Goal: Task Accomplishment & Management: Complete application form

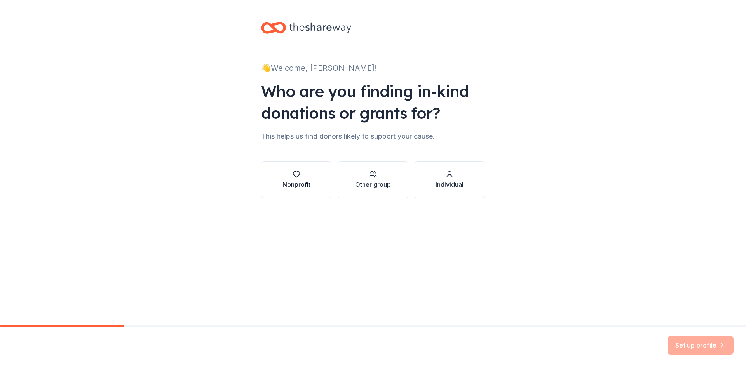
click at [302, 179] on div "Nonprofit" at bounding box center [297, 180] width 28 height 19
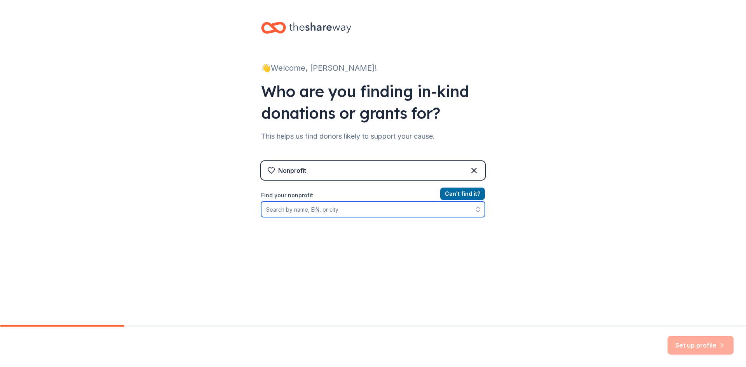
click at [315, 210] on input "Find your nonprofit" at bounding box center [373, 210] width 224 height 16
type input "95-"
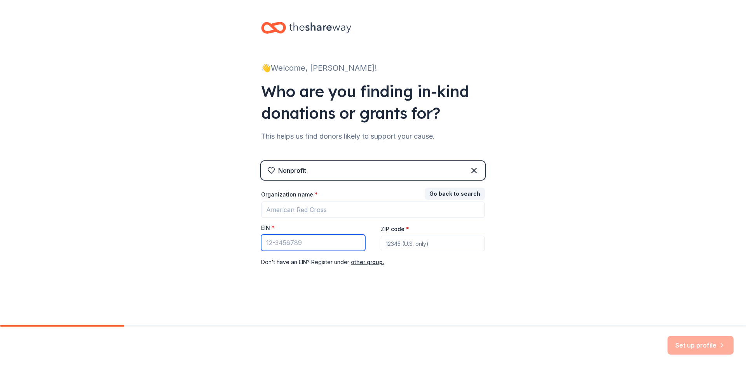
click at [310, 241] on input "EIN *" at bounding box center [313, 243] width 104 height 16
type input "[US_EMPLOYER_IDENTIFICATION_NUMBER]"
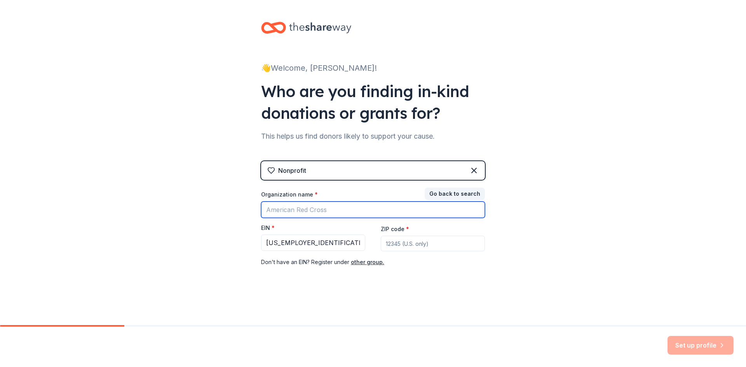
click at [314, 212] on input "Organization name *" at bounding box center [373, 210] width 224 height 16
click at [603, 253] on div "👋 Welcome, [PERSON_NAME]! Who are you finding in-kind donations or grants for? …" at bounding box center [373, 160] width 746 height 320
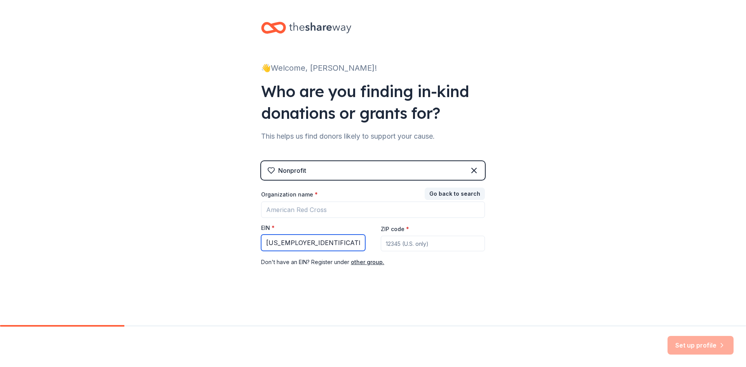
click at [326, 245] on input "[US_EMPLOYER_IDENTIFICATION_NUMBER]" at bounding box center [313, 243] width 104 height 16
click at [443, 191] on button "Go back to search" at bounding box center [455, 194] width 60 height 12
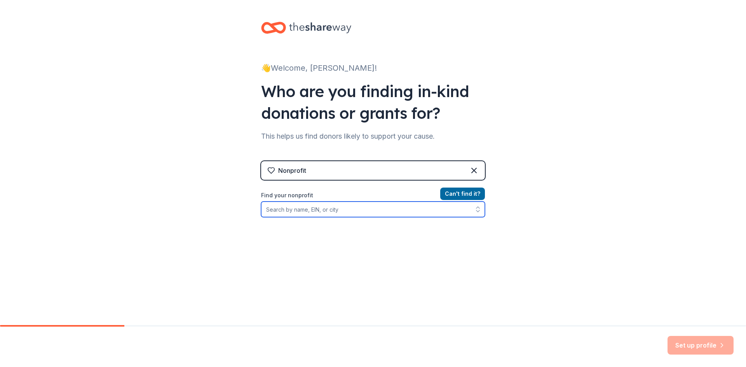
click at [388, 209] on input "Find your nonprofit" at bounding box center [373, 210] width 224 height 16
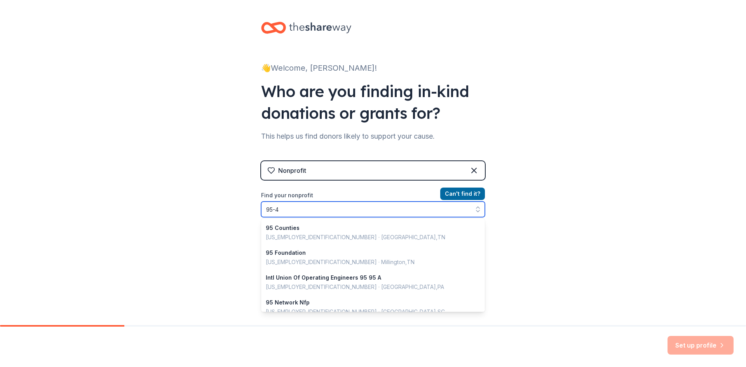
scroll to position [549, 0]
type input "95-423"
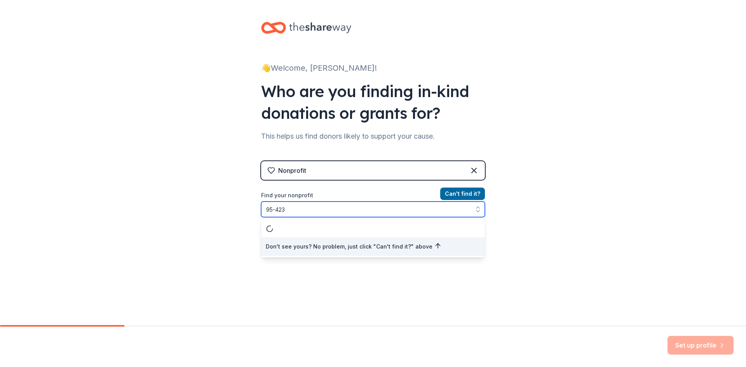
scroll to position [0, 0]
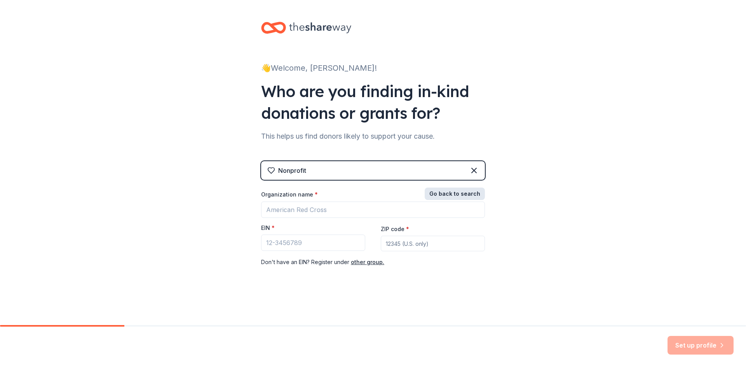
click at [448, 193] on button "Go back to search" at bounding box center [455, 194] width 60 height 12
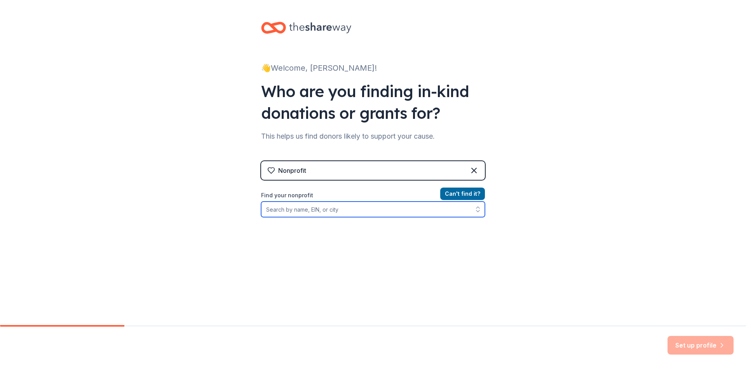
click at [393, 207] on input "Find your nonprofit" at bounding box center [373, 210] width 224 height 16
type input "95-42346971"
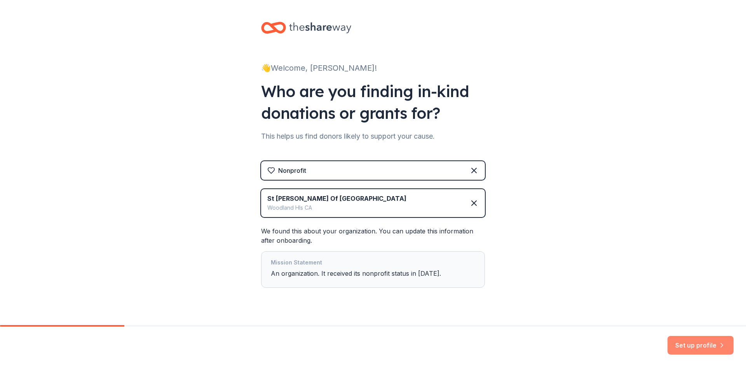
click at [708, 343] on button "Set up profile" at bounding box center [701, 345] width 66 height 19
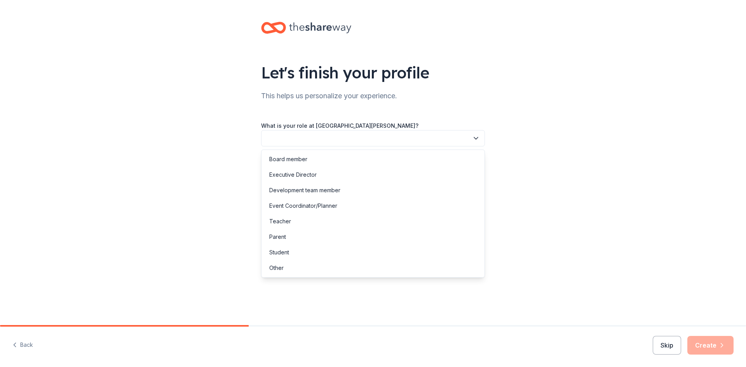
click at [475, 140] on icon "button" at bounding box center [476, 138] width 8 height 8
click at [430, 235] on div "Parent" at bounding box center [373, 237] width 220 height 16
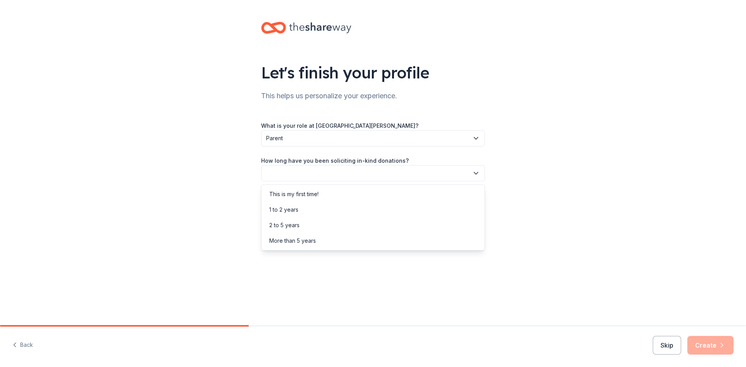
click at [429, 171] on button "button" at bounding box center [373, 173] width 224 height 16
click at [417, 222] on div "2 to 5 years" at bounding box center [373, 226] width 220 height 16
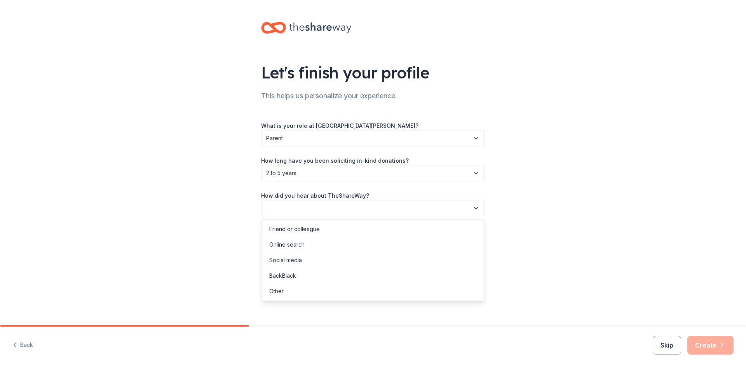
click at [416, 213] on button "button" at bounding box center [373, 208] width 224 height 16
click at [410, 243] on div "Online search" at bounding box center [373, 245] width 220 height 16
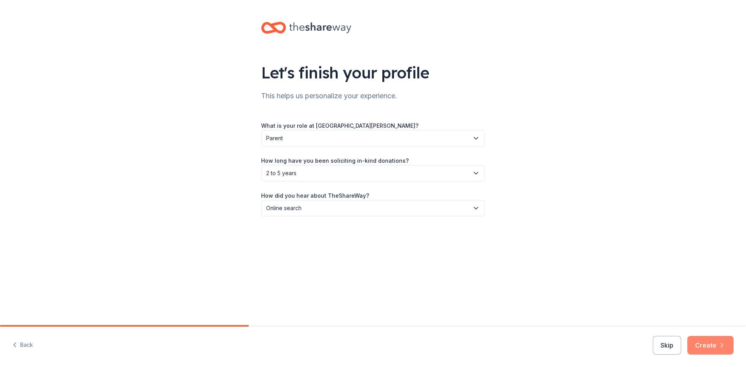
click at [701, 342] on button "Create" at bounding box center [710, 345] width 46 height 19
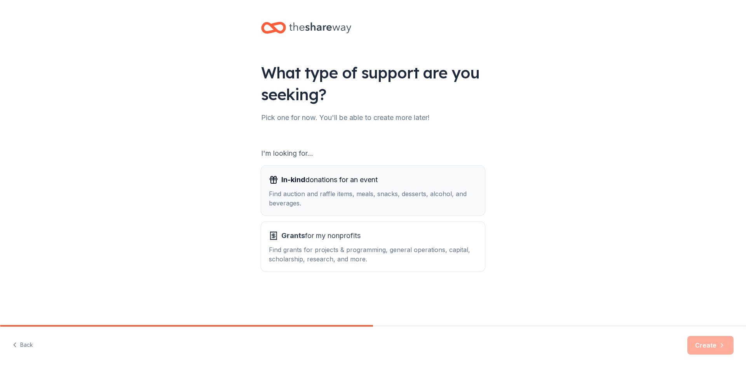
click at [367, 193] on div "Find auction and raffle items, meals, snacks, desserts, alcohol, and beverages." at bounding box center [373, 198] width 208 height 19
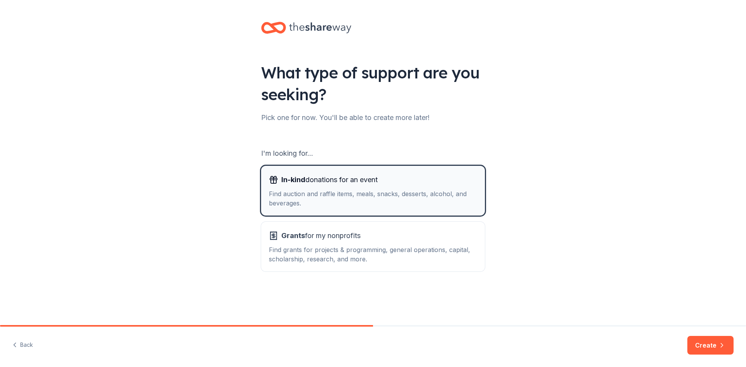
click at [431, 184] on div "In-kind donations for an event" at bounding box center [373, 180] width 208 height 12
click at [711, 342] on button "Create" at bounding box center [710, 345] width 46 height 19
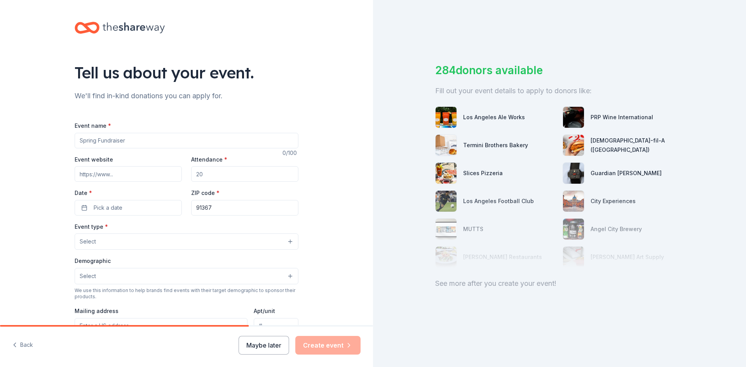
click at [152, 136] on input "Event name *" at bounding box center [187, 141] width 224 height 16
type input "St. [PERSON_NAME] of Siena Fall Festival Silent Auction"
paste input "[URL][DOMAIN_NAME]"
type input "[URL][DOMAIN_NAME]"
click at [235, 166] on div "Attendance *" at bounding box center [244, 169] width 107 height 28
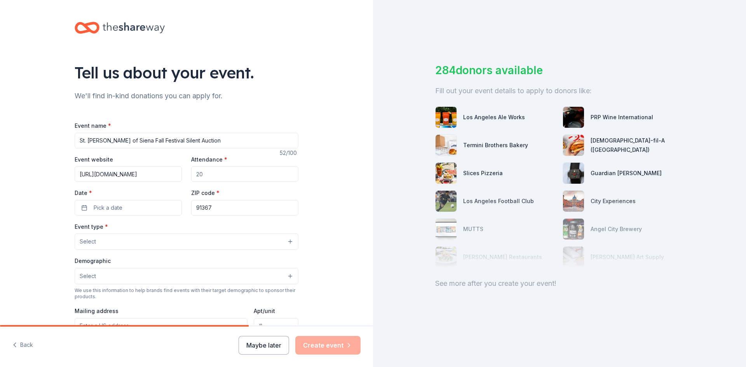
click at [243, 176] on input "Attendance *" at bounding box center [244, 174] width 107 height 16
type input "1000"
click at [130, 213] on button "Pick a date" at bounding box center [128, 208] width 107 height 16
click at [168, 231] on button "Go to next month" at bounding box center [167, 228] width 11 height 11
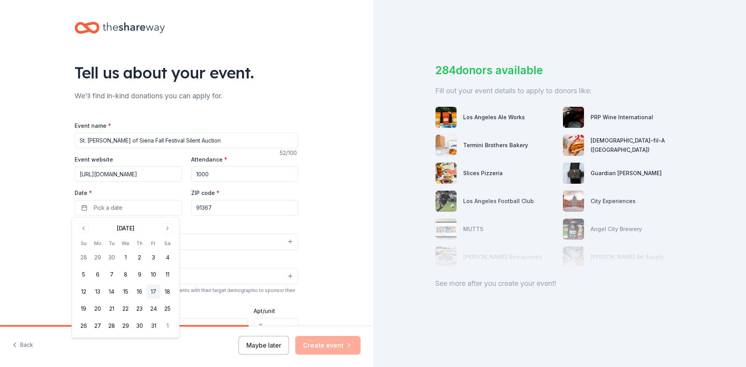
click at [157, 291] on button "17" at bounding box center [154, 292] width 14 height 14
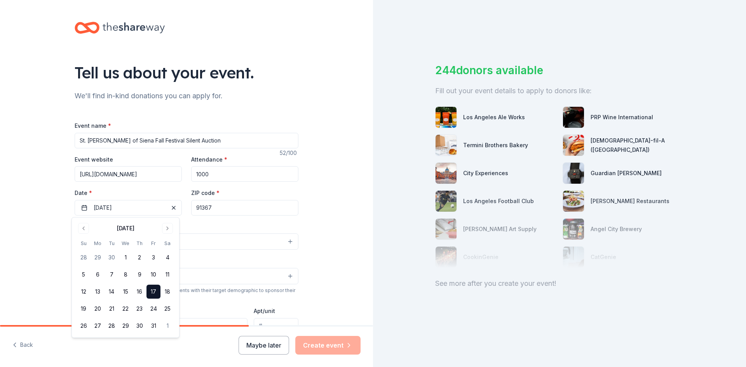
click at [330, 234] on div "Tell us about your event. We'll find in-kind donations you can apply for. Event…" at bounding box center [186, 258] width 373 height 517
click at [262, 243] on button "Select" at bounding box center [187, 242] width 224 height 16
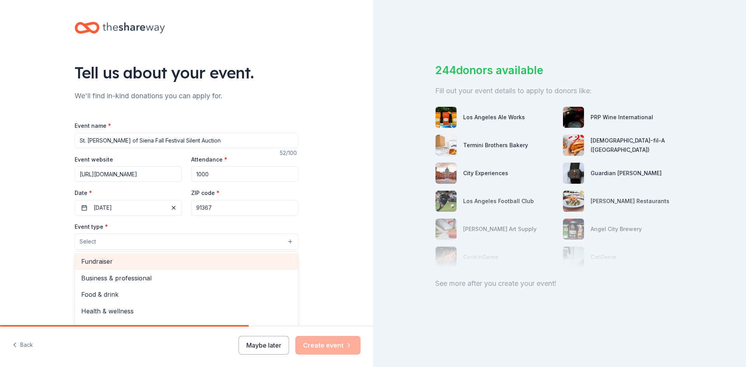
click at [265, 260] on span "Fundraiser" at bounding box center [186, 261] width 211 height 10
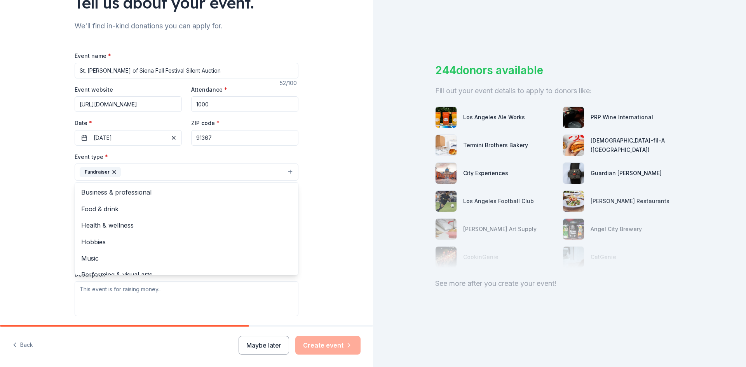
scroll to position [80, 0]
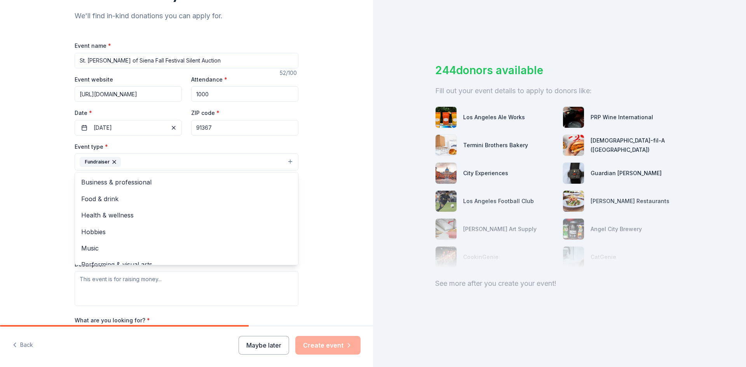
drag, startPoint x: 296, startPoint y: 184, endPoint x: 294, endPoint y: 212, distance: 28.1
click at [294, 212] on div "Tell us about your event. We'll find in-kind donations you can apply for. Event…" at bounding box center [186, 179] width 249 height 518
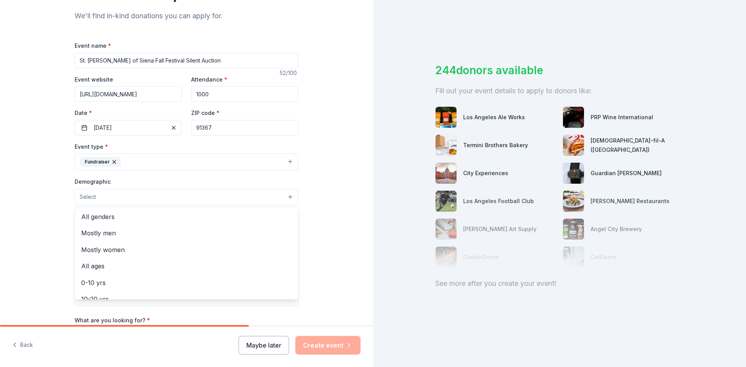
click at [283, 196] on button "Select" at bounding box center [187, 197] width 224 height 16
click at [270, 214] on span "All genders" at bounding box center [186, 217] width 211 height 10
click at [268, 252] on span "All ages" at bounding box center [186, 251] width 211 height 10
click at [329, 250] on div "Tell us about your event. We'll find in-kind donations you can apply for. Event…" at bounding box center [186, 179] width 373 height 519
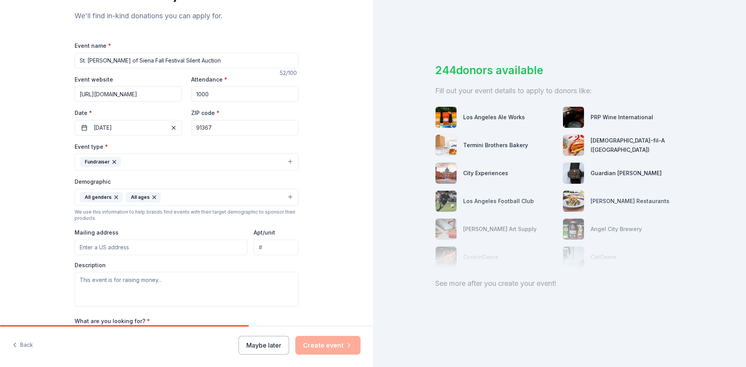
click at [202, 242] on input "Mailing address" at bounding box center [161, 248] width 173 height 16
type input "6061 Valley Circle Boulevard, Los Angeles, CA, 91367"
click at [324, 271] on div "Tell us about your event. We'll find in-kind donations you can apply for. Event…" at bounding box center [186, 179] width 373 height 519
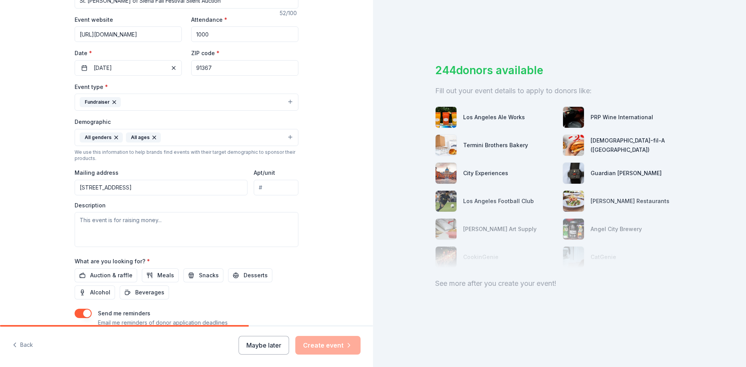
scroll to position [151, 0]
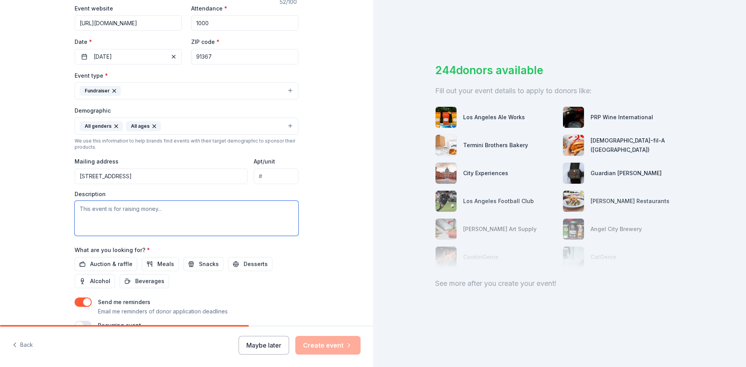
click at [199, 213] on textarea at bounding box center [187, 218] width 224 height 35
click at [108, 265] on span "Auction & raffle" at bounding box center [111, 264] width 42 height 9
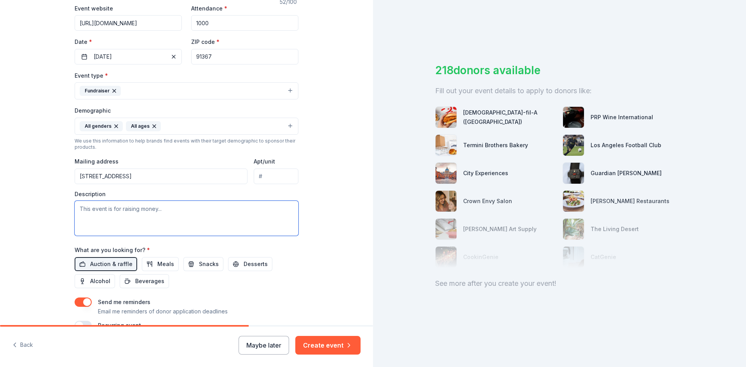
click at [154, 216] on textarea at bounding box center [187, 218] width 224 height 35
click at [260, 210] on textarea at bounding box center [187, 218] width 224 height 35
paste textarea "All proceeds from our Silent Auction go directly to fund projects that improve …"
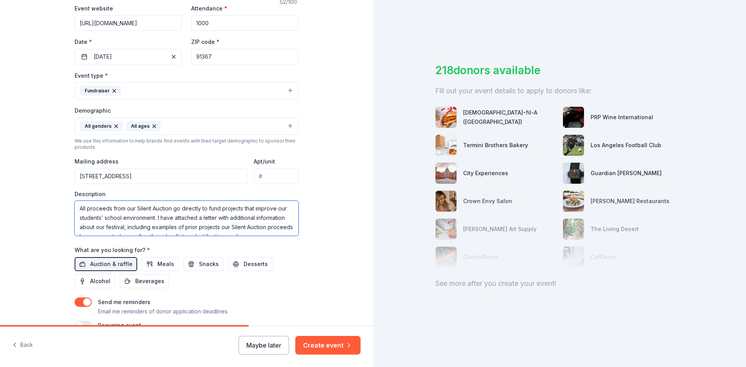
scroll to position [0, 0]
drag, startPoint x: 155, startPoint y: 219, endPoint x: 265, endPoint y: 229, distance: 110.4
click at [265, 229] on textarea "All proceeds from our Silent Auction go directly to fund projects that improve …" at bounding box center [187, 218] width 224 height 35
drag, startPoint x: 154, startPoint y: 220, endPoint x: 160, endPoint y: 228, distance: 9.5
click at [160, 228] on textarea "All proceeds from our Silent Auction go directly to fund projects that improve …" at bounding box center [187, 218] width 224 height 35
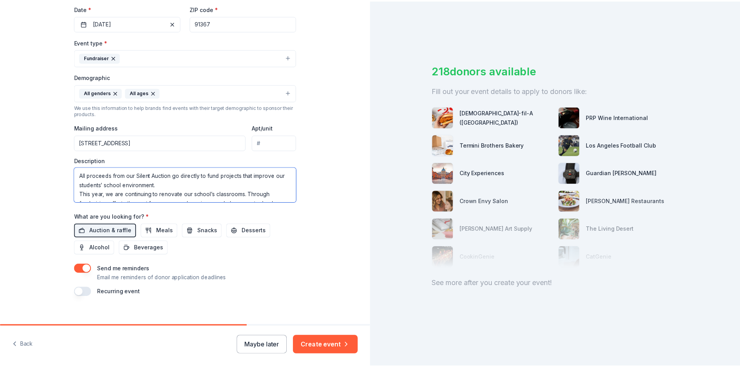
scroll to position [194, 0]
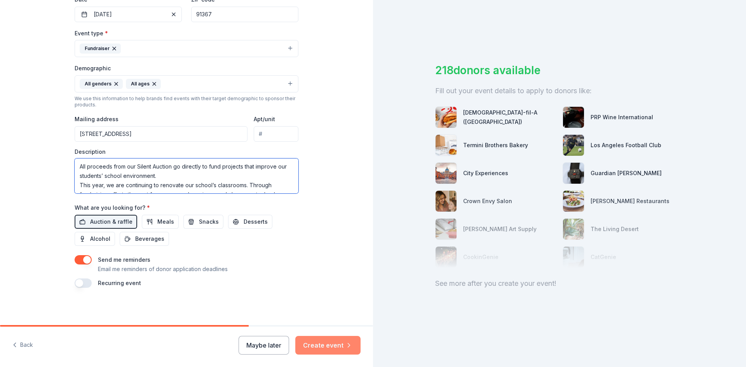
type textarea "All proceeds from our Silent Auction go directly to fund projects that improve …"
click at [333, 345] on button "Create event" at bounding box center [327, 345] width 65 height 19
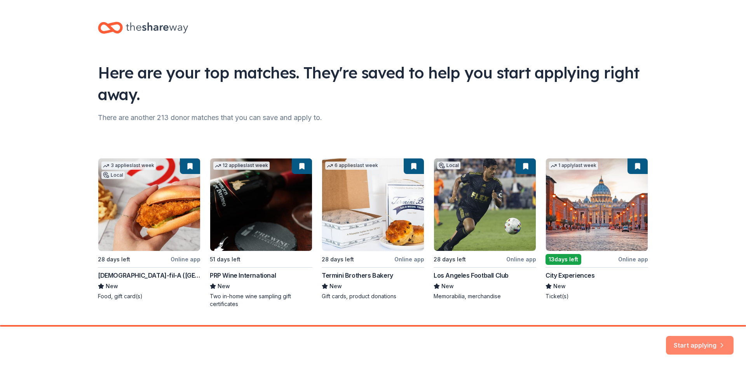
drag, startPoint x: 746, startPoint y: 238, endPoint x: 713, endPoint y: 344, distance: 111.1
click at [713, 344] on button "Start applying" at bounding box center [700, 340] width 68 height 19
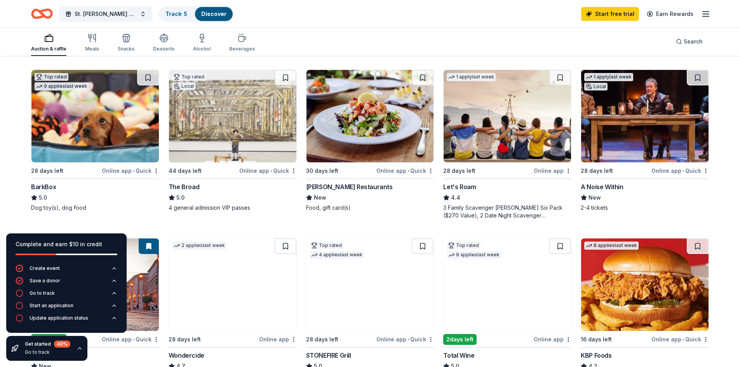
scroll to position [243, 0]
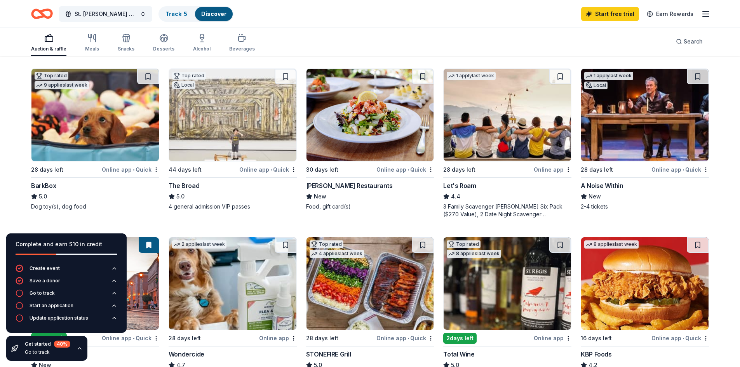
click at [244, 169] on div "Online app • Quick" at bounding box center [268, 170] width 58 height 10
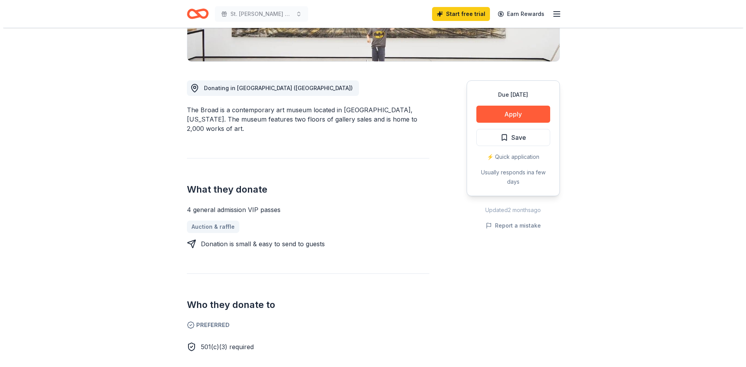
scroll to position [106, 0]
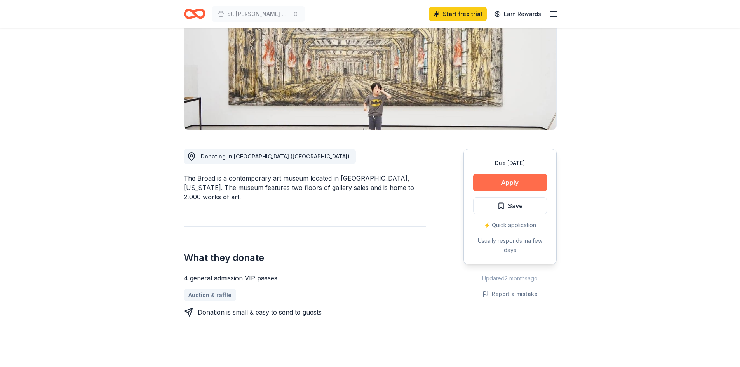
click at [518, 183] on button "Apply" at bounding box center [510, 182] width 74 height 17
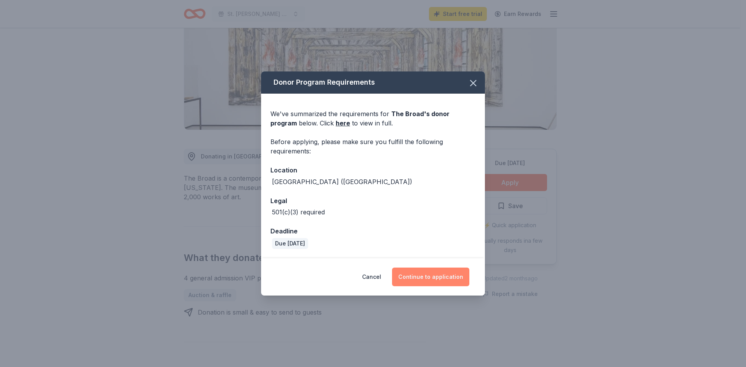
click at [433, 279] on button "Continue to application" at bounding box center [430, 277] width 77 height 19
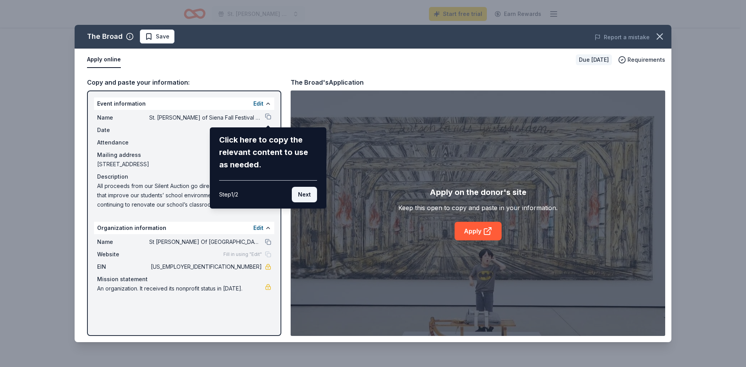
click at [309, 194] on button "Next" at bounding box center [304, 195] width 25 height 16
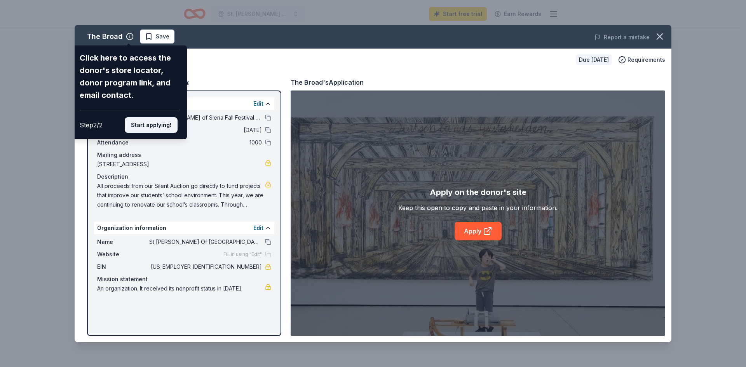
click at [150, 126] on button "Start applying!" at bounding box center [151, 125] width 53 height 16
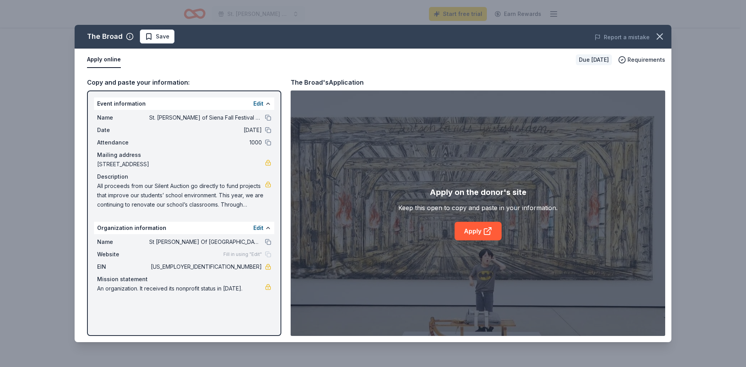
click at [242, 256] on span "Fill in using "Edit"" at bounding box center [242, 254] width 38 height 6
click at [261, 229] on button "Edit" at bounding box center [258, 227] width 10 height 9
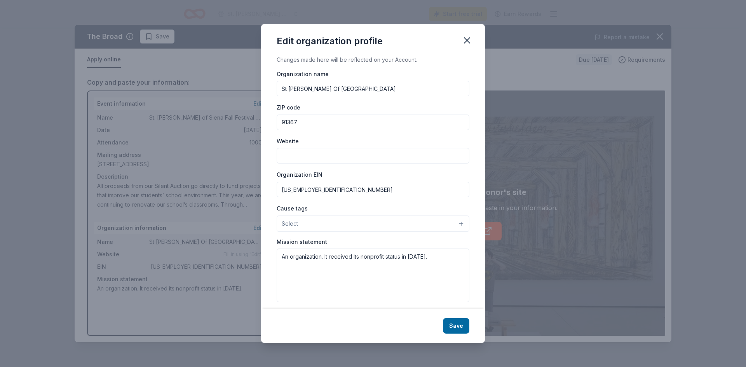
click at [328, 150] on input "Website" at bounding box center [373, 156] width 193 height 16
paste input "All proceeds from our Silent Auction go directly to fund projects that improve …"
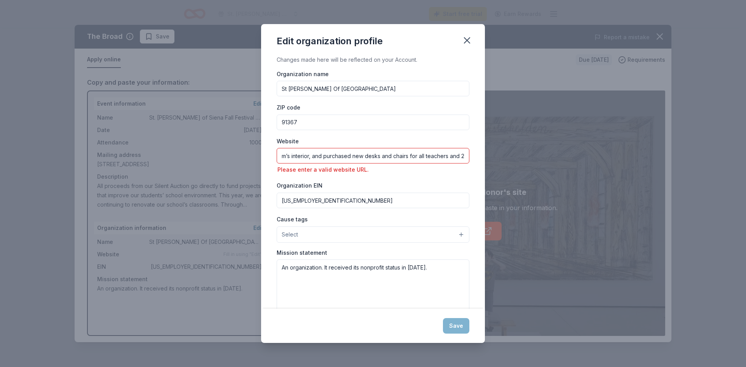
scroll to position [0, 1257]
type input "All proceeds from our Silent Auction go directly to fund projects that improve …"
drag, startPoint x: 460, startPoint y: 155, endPoint x: 178, endPoint y: 149, distance: 281.4
click at [178, 149] on div "Edit organization profile Changes made here will be reflected on your Account. …" at bounding box center [373, 183] width 746 height 367
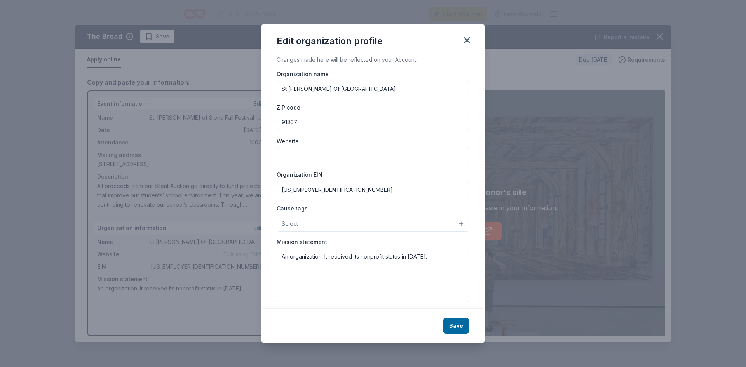
click at [349, 155] on input "Website" at bounding box center [373, 156] width 193 height 16
paste input "[URL][DOMAIN_NAME]"
type input "[URL][DOMAIN_NAME]"
click at [369, 222] on button "Select" at bounding box center [373, 224] width 193 height 16
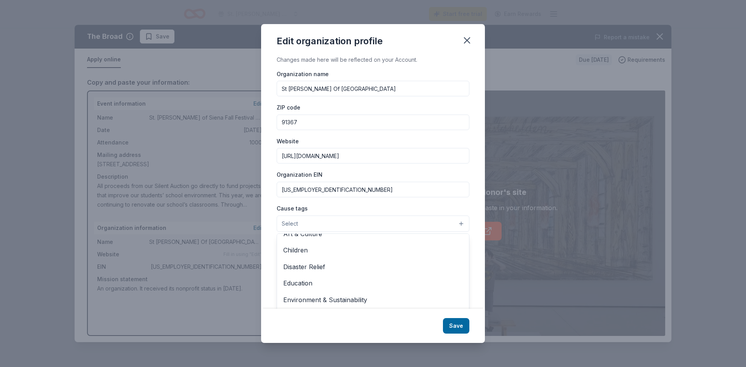
scroll to position [27, 0]
click at [302, 285] on span "Education" at bounding box center [373, 282] width 180 height 10
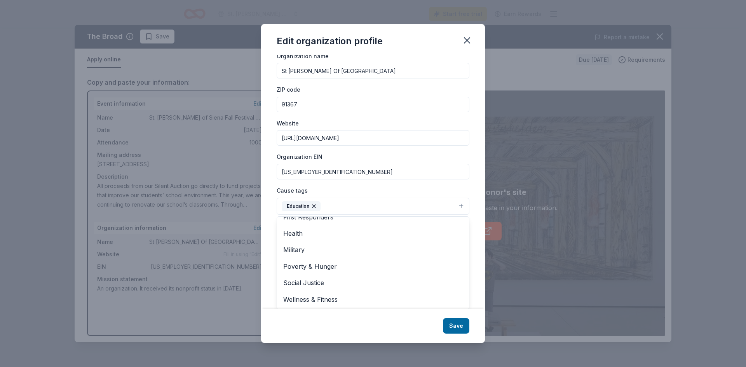
scroll to position [18, 0]
click at [463, 190] on div "Cause tags Education Animals Art & Culture Children Disaster Relief Environment…" at bounding box center [373, 199] width 193 height 29
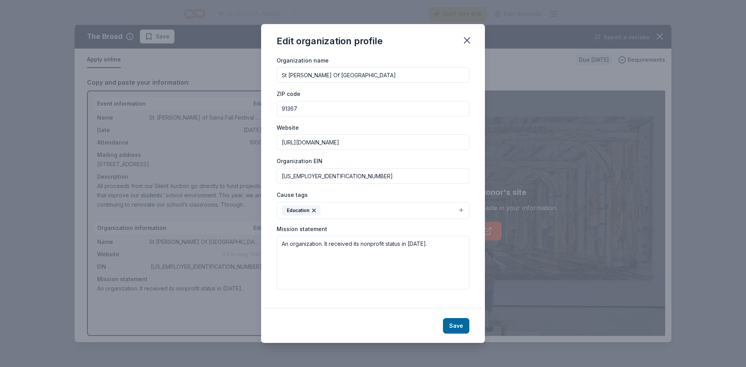
scroll to position [7, 0]
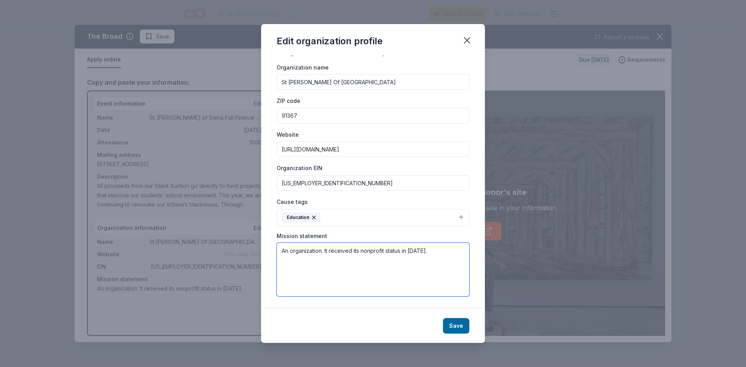
drag, startPoint x: 435, startPoint y: 254, endPoint x: 265, endPoint y: 257, distance: 170.2
click at [265, 257] on div "Changes made here will be reflected on your Account. Organization name St Berna…" at bounding box center [373, 182] width 224 height 254
paste textarea "St. Bernardine of Siena School serves the families of St. Bernardine of Siena P…"
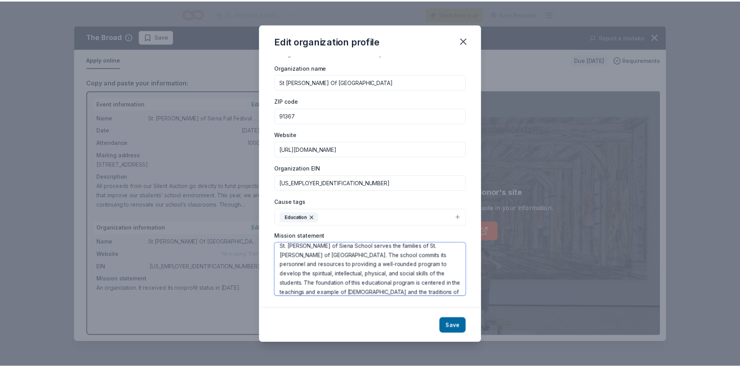
scroll to position [0, 0]
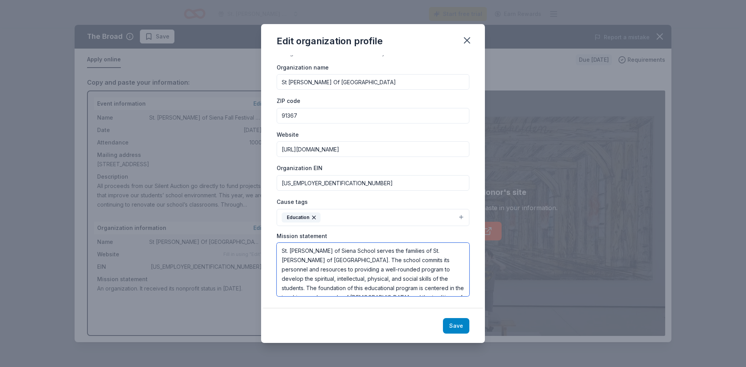
type textarea "St. [PERSON_NAME] of Siena School serves the families of St. [PERSON_NAME] of […"
click at [460, 326] on button "Save" at bounding box center [456, 326] width 26 height 16
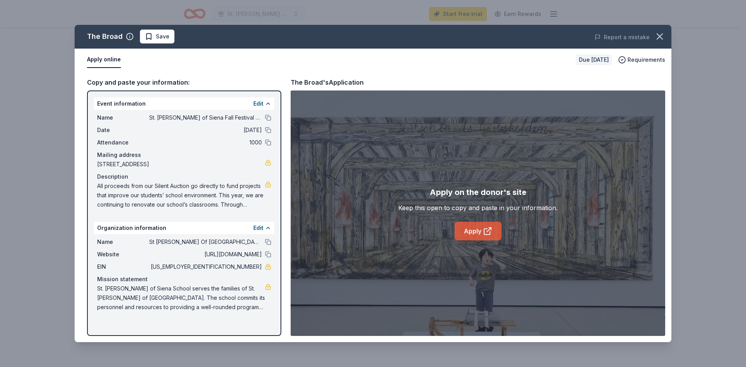
click at [490, 229] on icon at bounding box center [489, 230] width 4 height 4
drag, startPoint x: 232, startPoint y: 268, endPoint x: 272, endPoint y: 269, distance: 40.8
click at [272, 269] on div "Name St Bernardine Of Siena School Website https://stbernardineschool.org/ EIN …" at bounding box center [184, 274] width 180 height 81
click at [660, 35] on icon "button" at bounding box center [659, 36] width 11 height 11
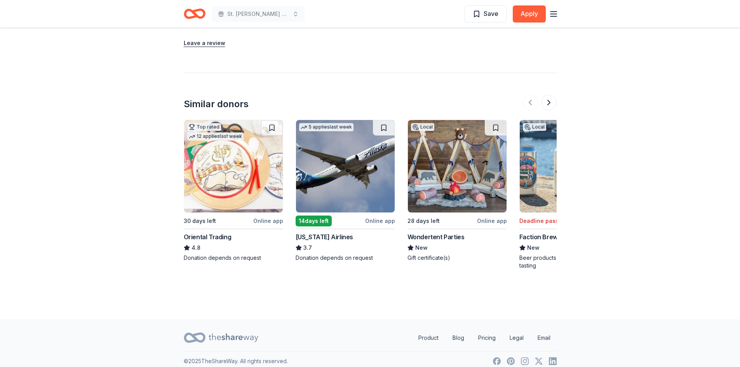
scroll to position [852, 0]
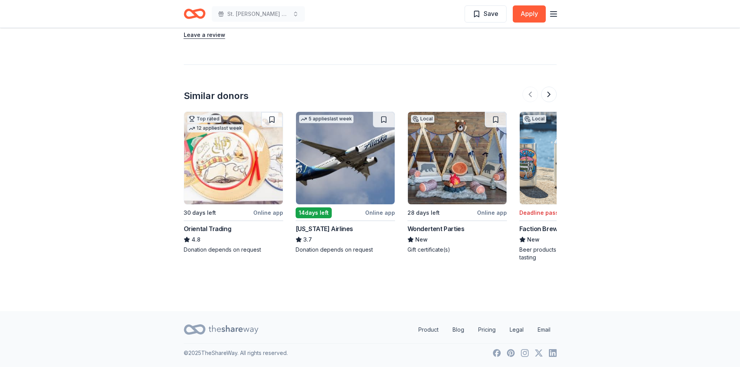
click at [454, 157] on img at bounding box center [457, 158] width 99 height 92
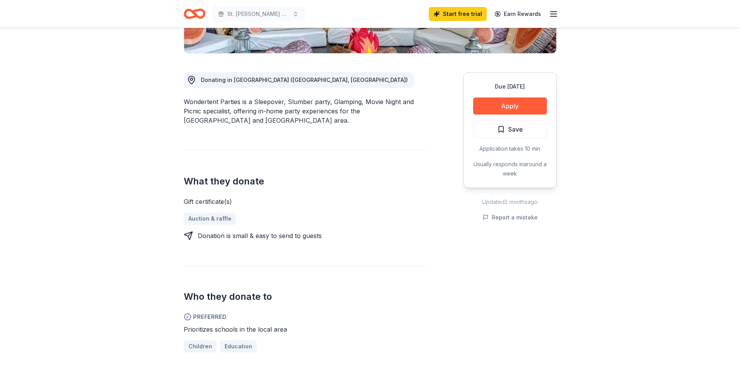
scroll to position [184, 0]
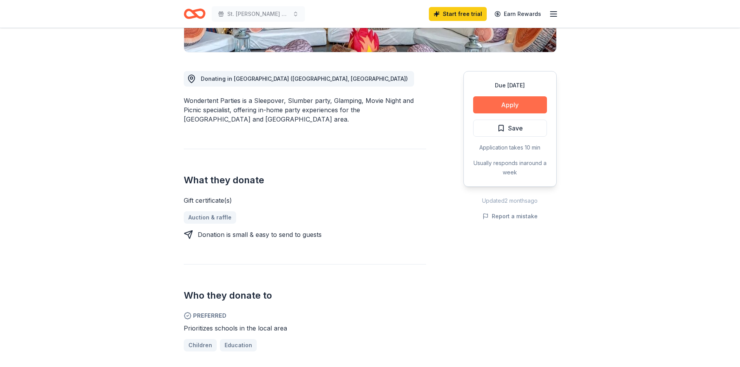
click at [513, 108] on button "Apply" at bounding box center [510, 104] width 74 height 17
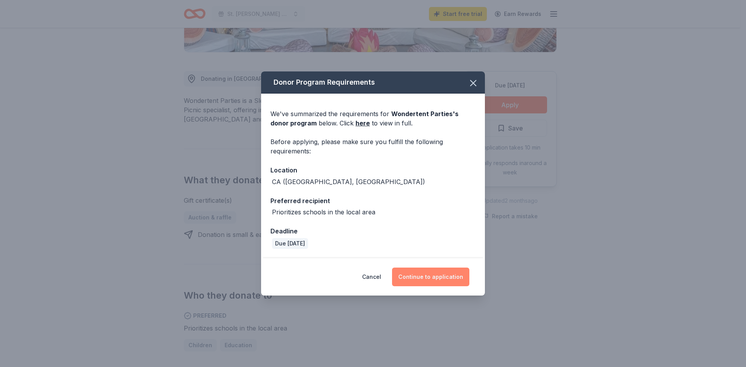
click at [443, 277] on button "Continue to application" at bounding box center [430, 277] width 77 height 19
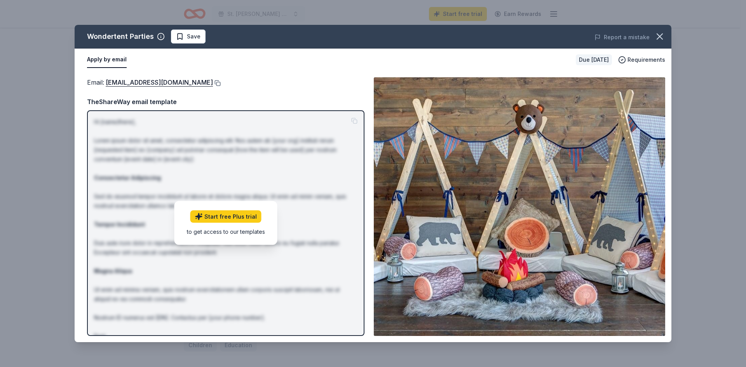
click at [221, 82] on button at bounding box center [217, 83] width 8 height 6
click at [658, 40] on icon "button" at bounding box center [659, 36] width 11 height 11
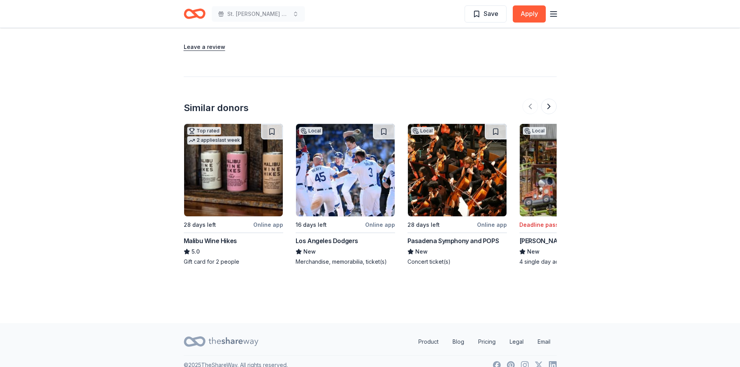
scroll to position [818, 0]
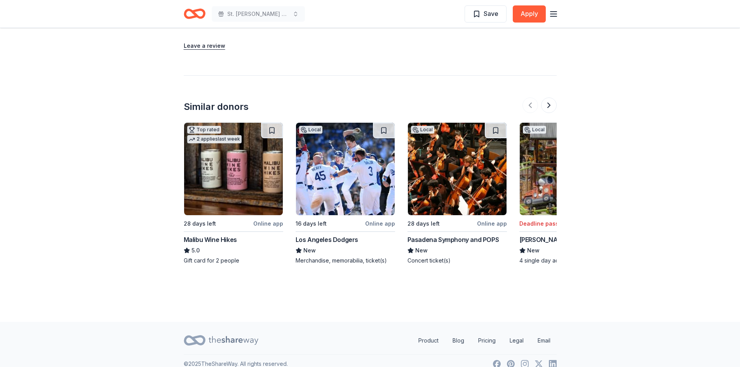
click at [237, 174] on img at bounding box center [233, 169] width 99 height 92
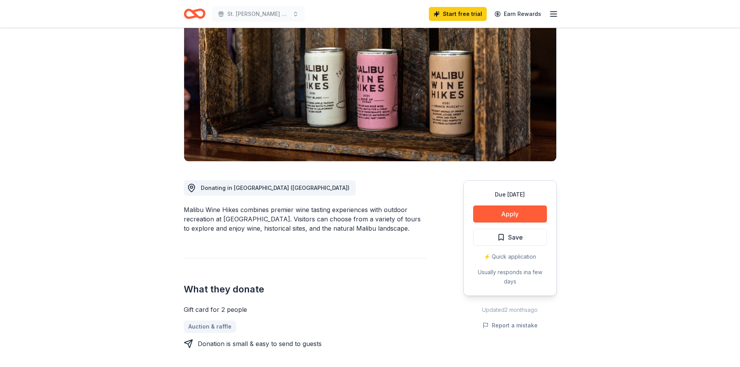
scroll to position [72, 0]
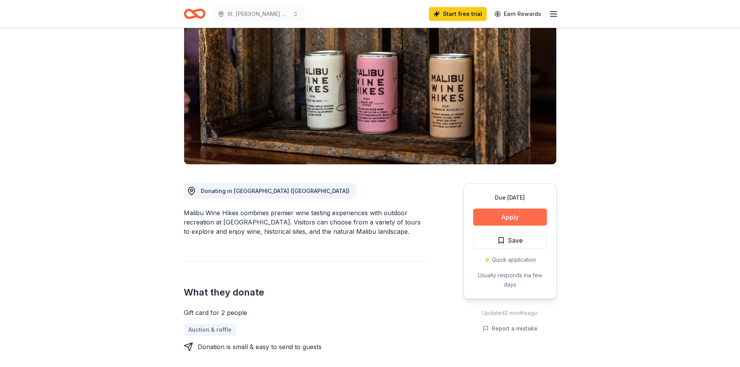
click at [512, 217] on button "Apply" at bounding box center [510, 217] width 74 height 17
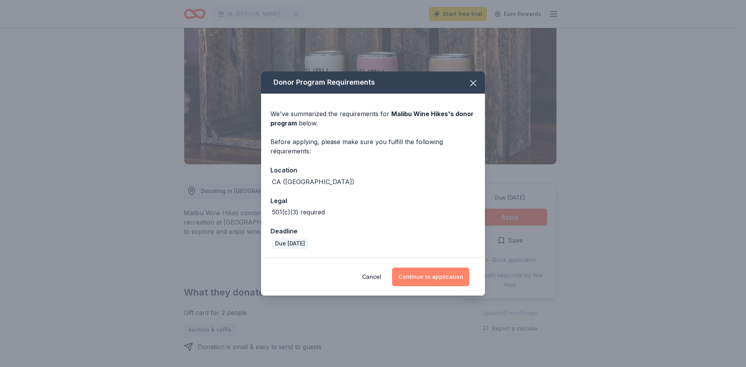
click at [445, 276] on button "Continue to application" at bounding box center [430, 277] width 77 height 19
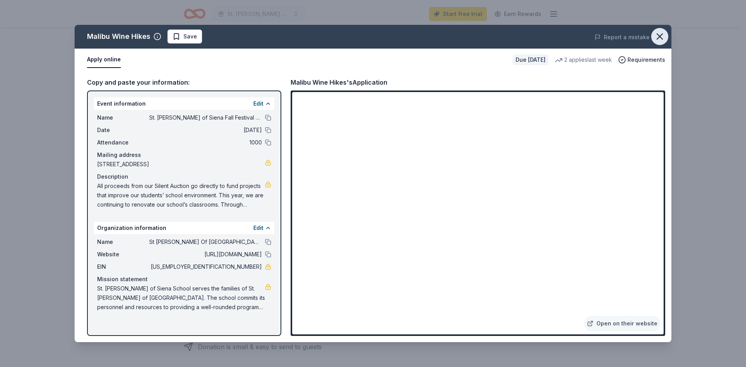
click at [659, 40] on icon "button" at bounding box center [659, 36] width 11 height 11
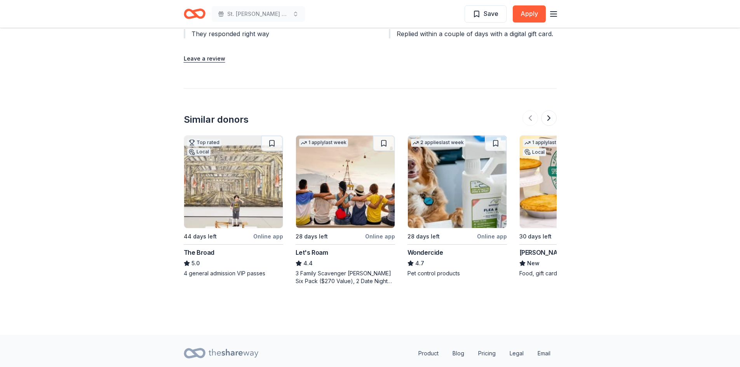
scroll to position [929, 0]
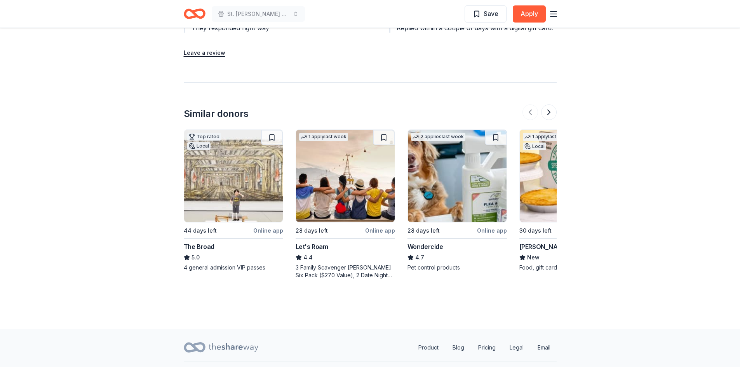
click at [457, 178] on img at bounding box center [457, 176] width 99 height 92
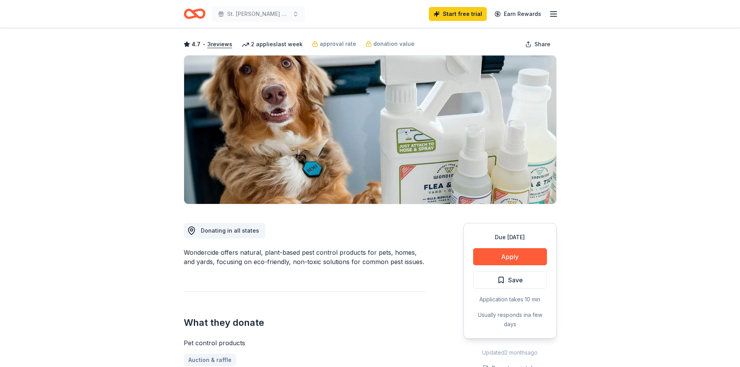
scroll to position [31, 0]
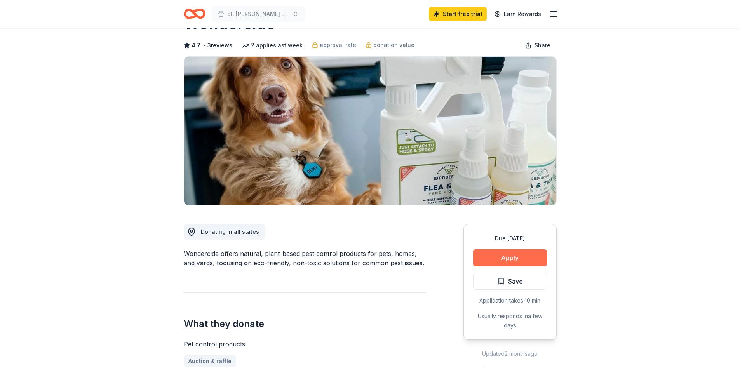
click at [507, 260] on button "Apply" at bounding box center [510, 257] width 74 height 17
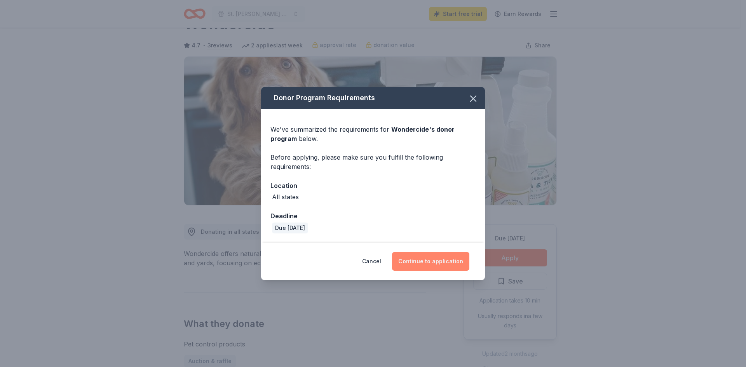
click at [438, 259] on button "Continue to application" at bounding box center [430, 261] width 77 height 19
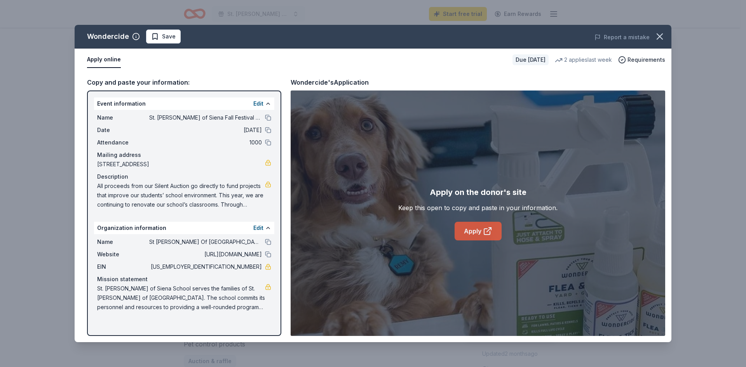
click at [478, 228] on link "Apply" at bounding box center [478, 231] width 47 height 19
click at [659, 35] on icon "button" at bounding box center [659, 36] width 11 height 11
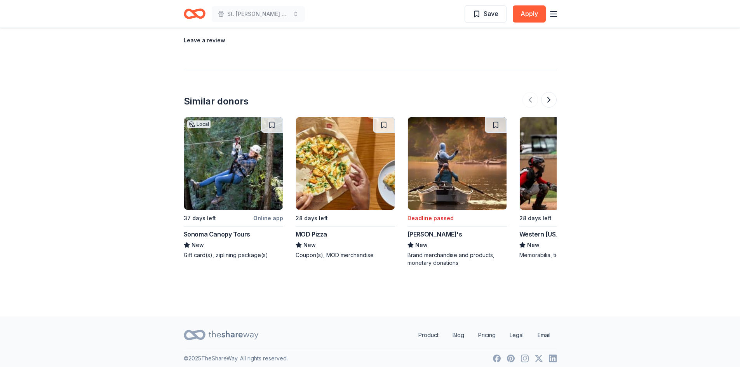
scroll to position [839, 0]
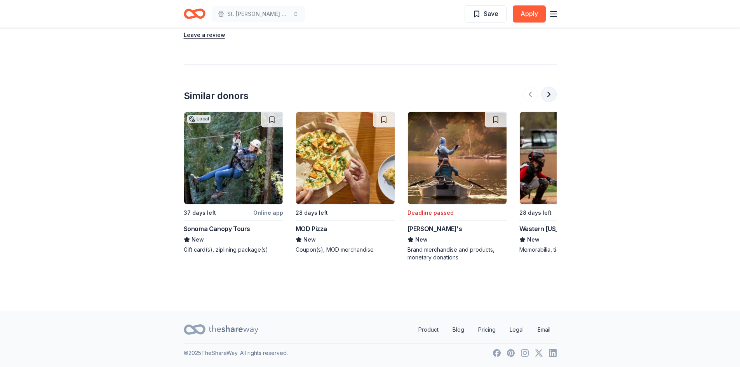
click at [551, 95] on button at bounding box center [549, 95] width 16 height 16
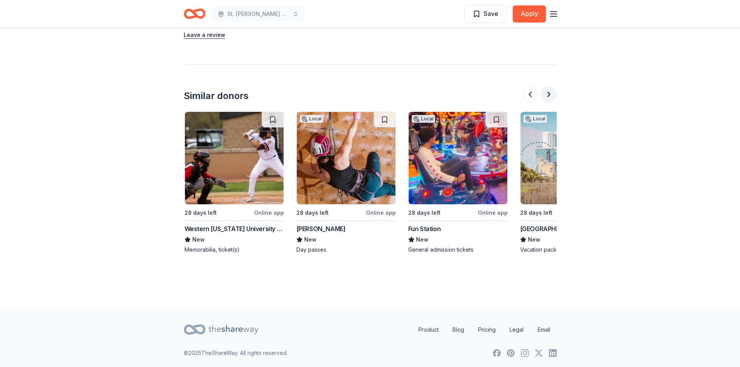
scroll to position [0, 336]
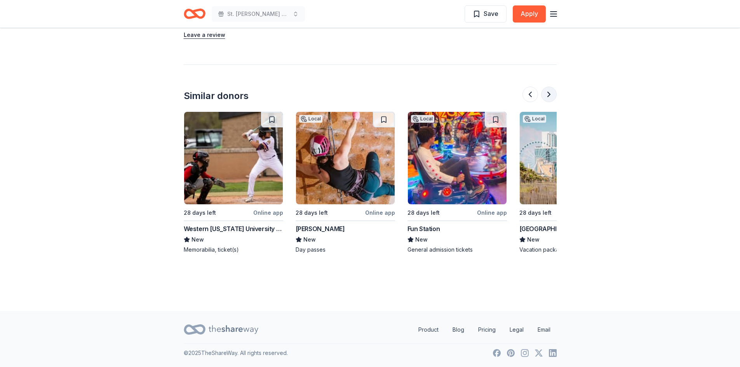
click at [551, 95] on button at bounding box center [549, 95] width 16 height 16
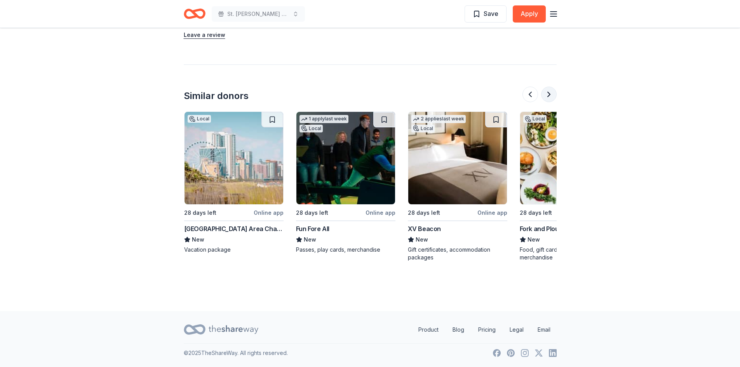
scroll to position [0, 672]
click at [551, 95] on button at bounding box center [549, 95] width 16 height 16
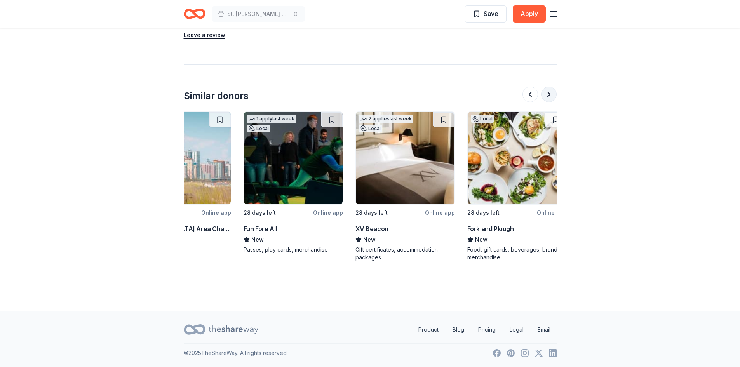
scroll to position [0, 734]
